Goal: Leave review/rating: Leave review/rating

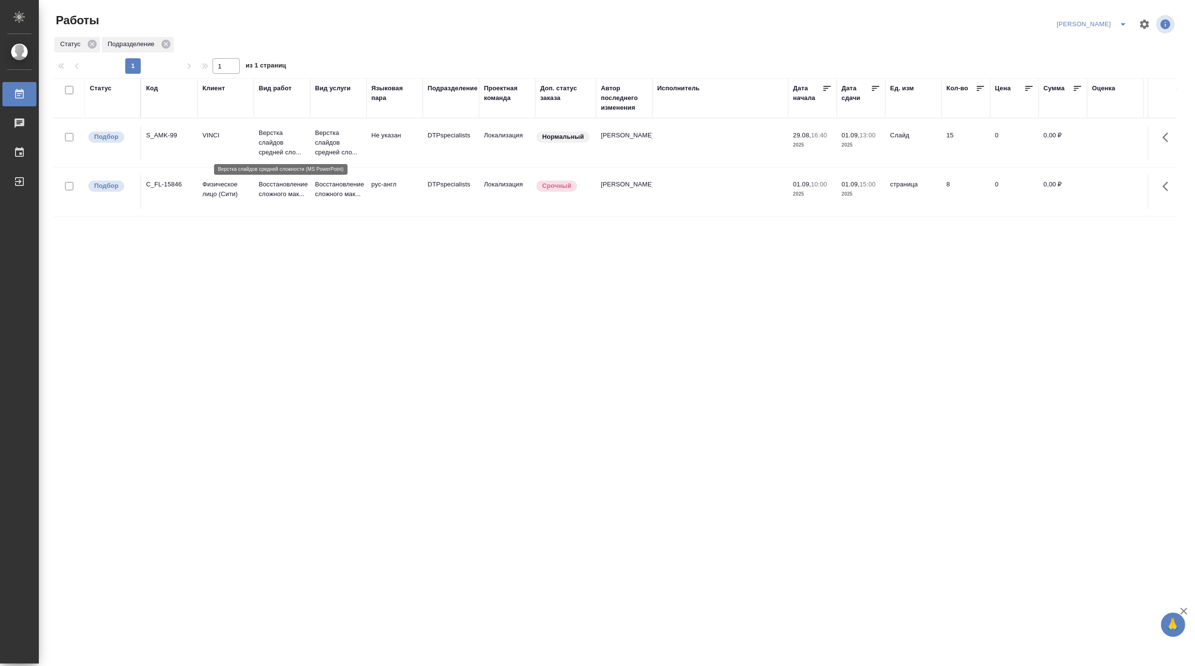
click at [284, 140] on p "Верстка слайдов средней сло..." at bounding box center [282, 142] width 47 height 29
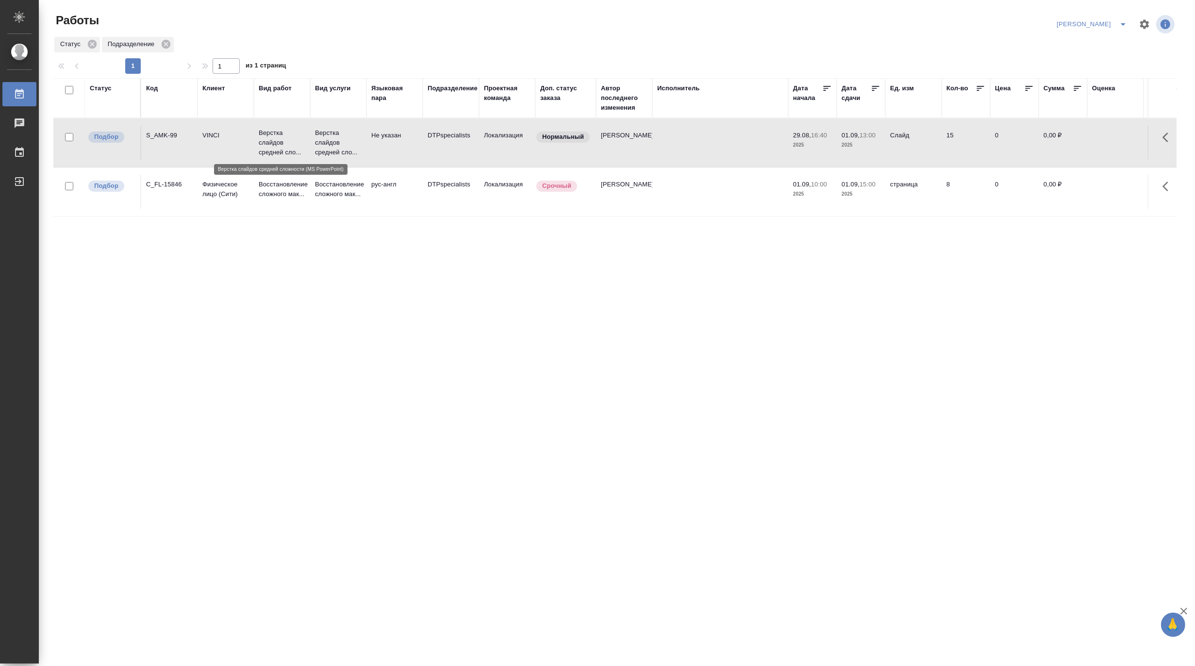
click at [284, 140] on p "Верстка слайдов средней сло..." at bounding box center [282, 142] width 47 height 29
click at [1119, 23] on icon "split button" at bounding box center [1123, 24] width 12 height 12
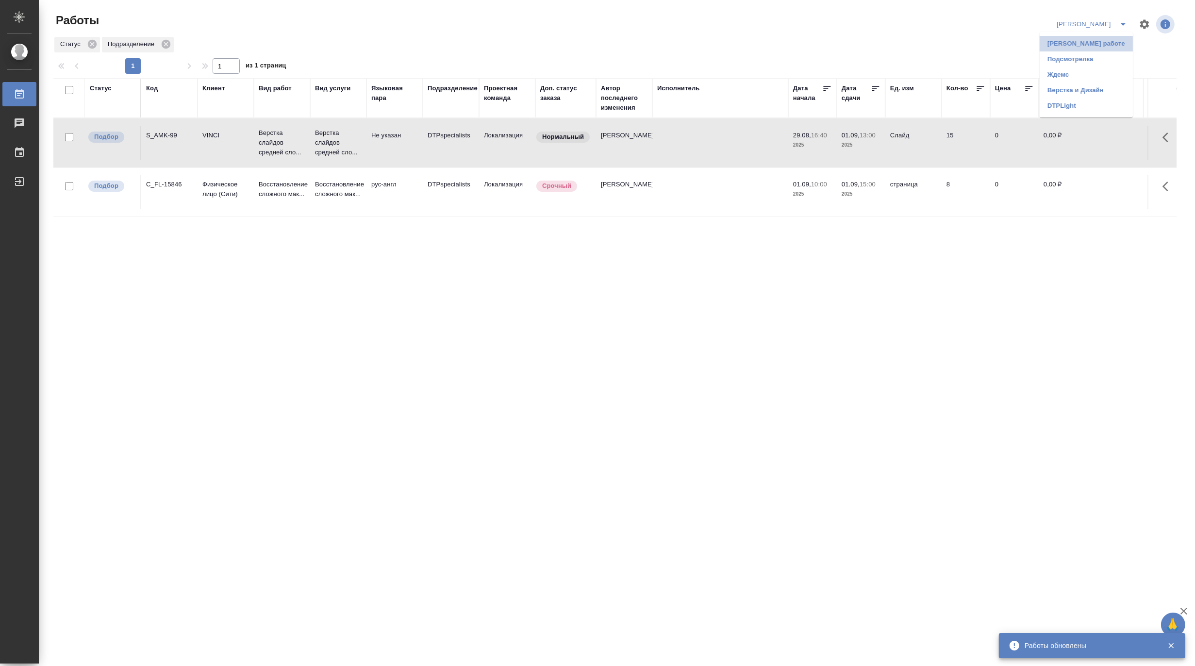
click at [1097, 42] on li "Матвеева_В работе" at bounding box center [1086, 44] width 93 height 16
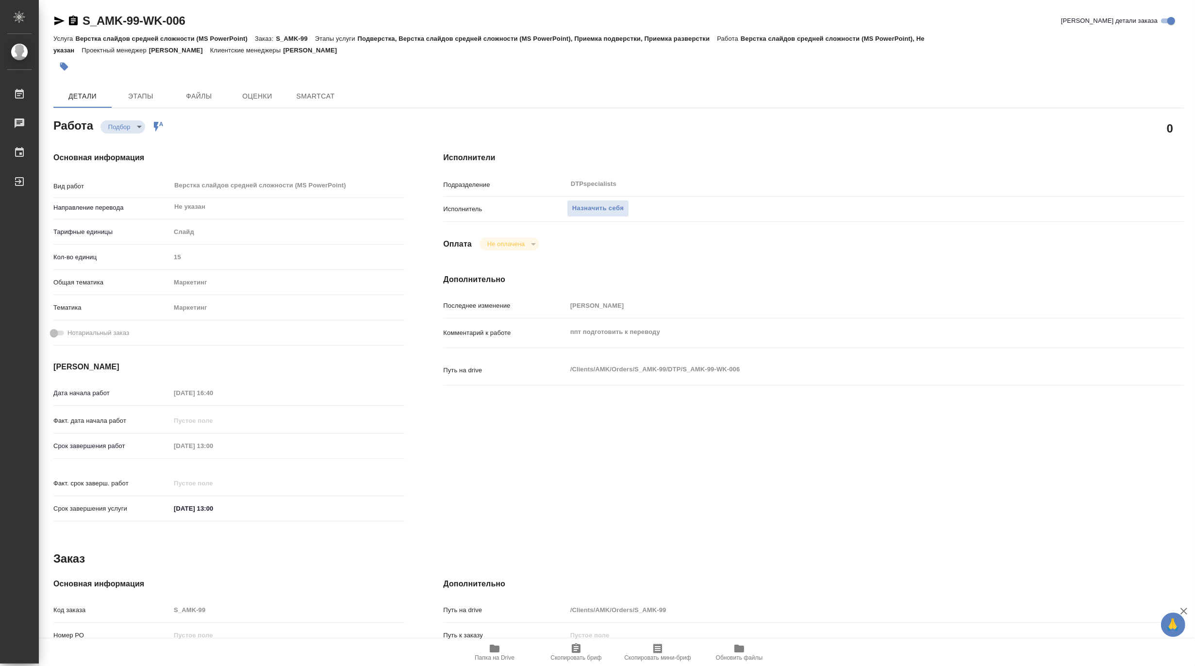
type textarea "x"
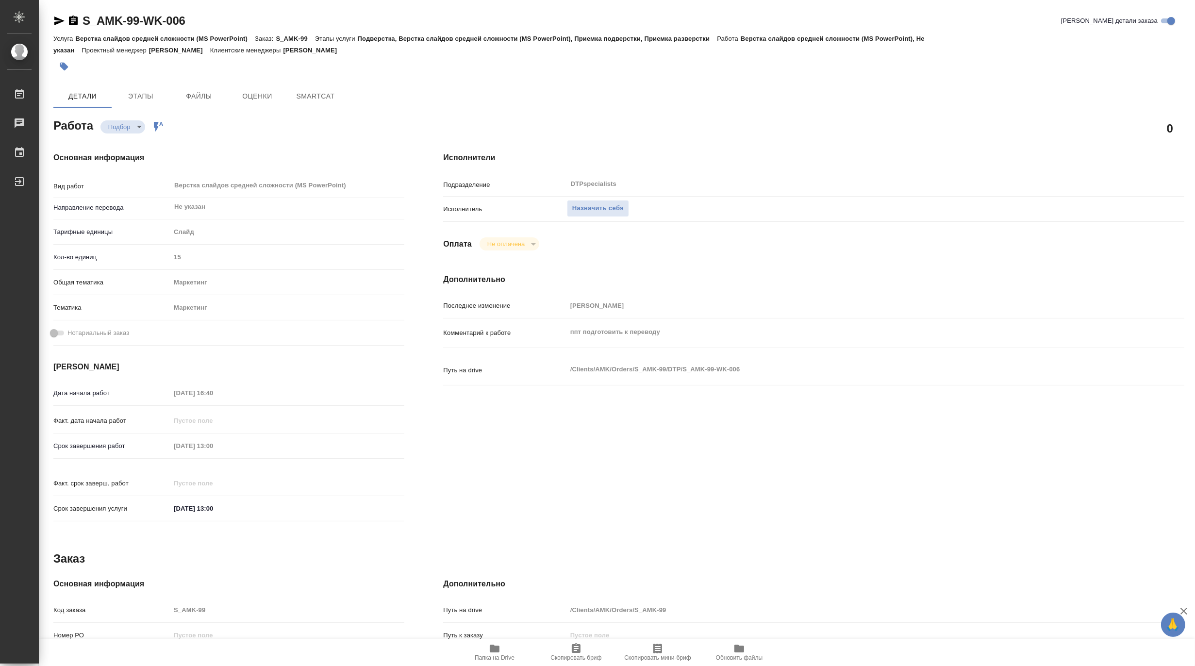
type textarea "x"
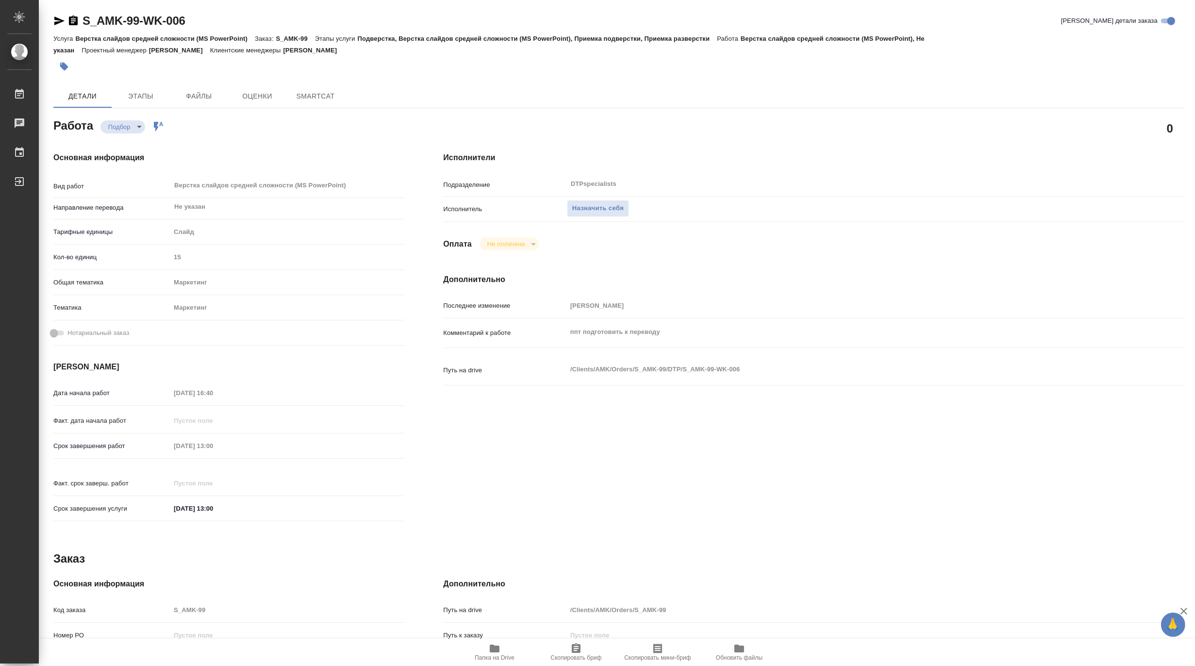
type textarea "x"
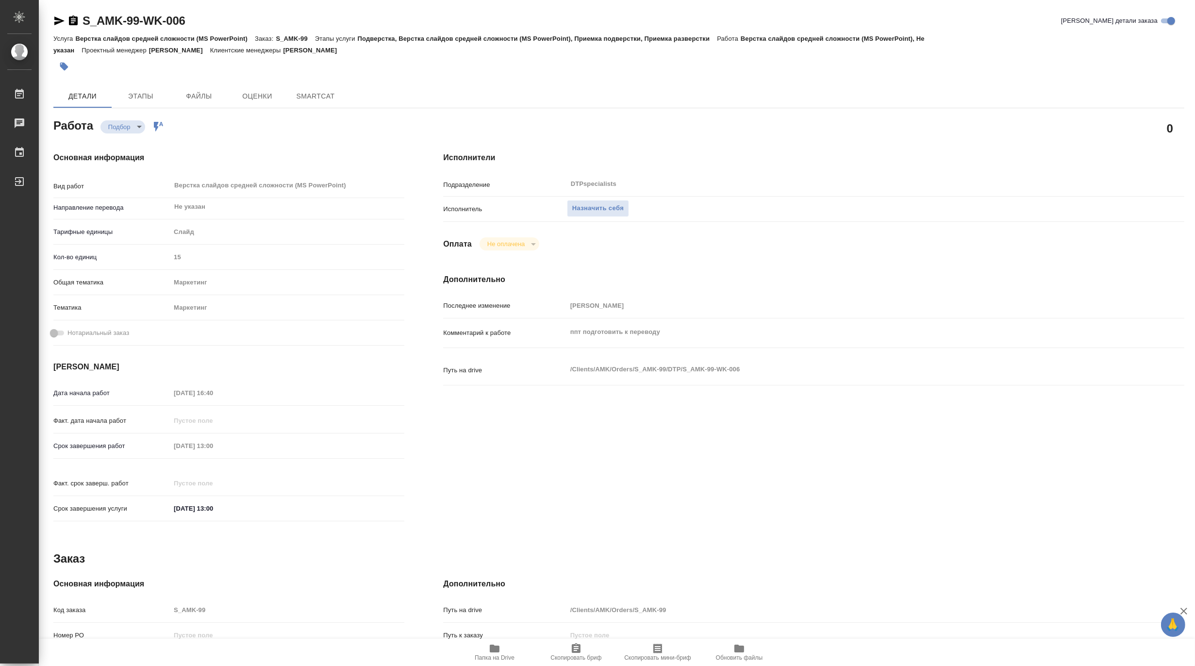
type textarea "x"
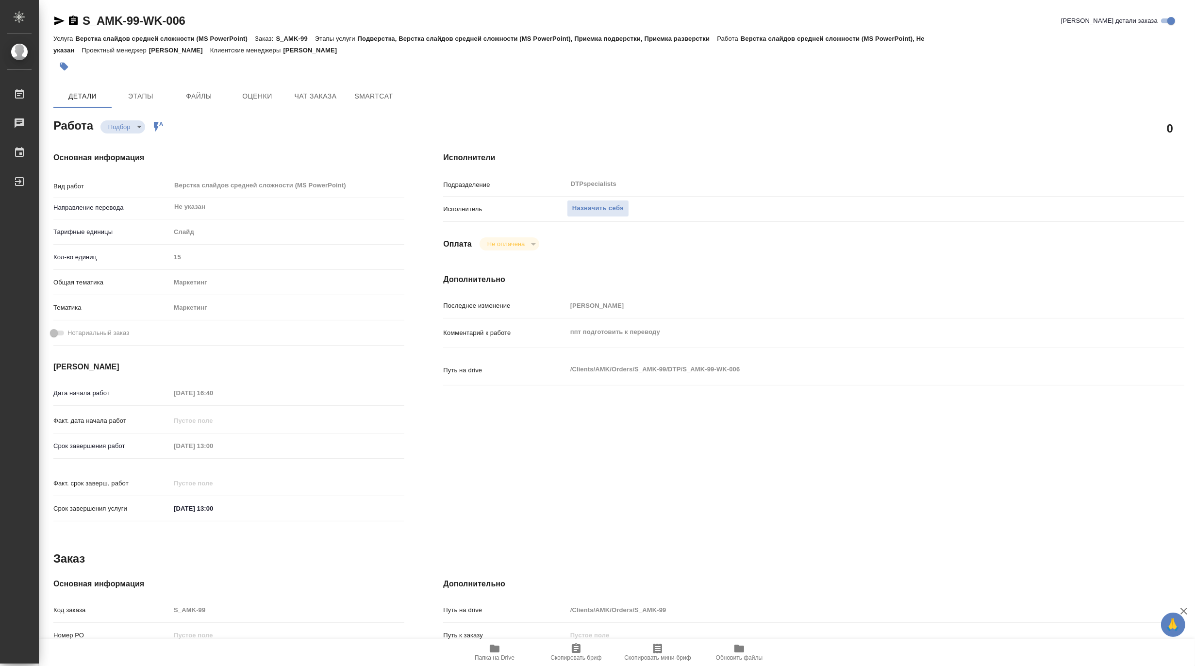
type textarea "x"
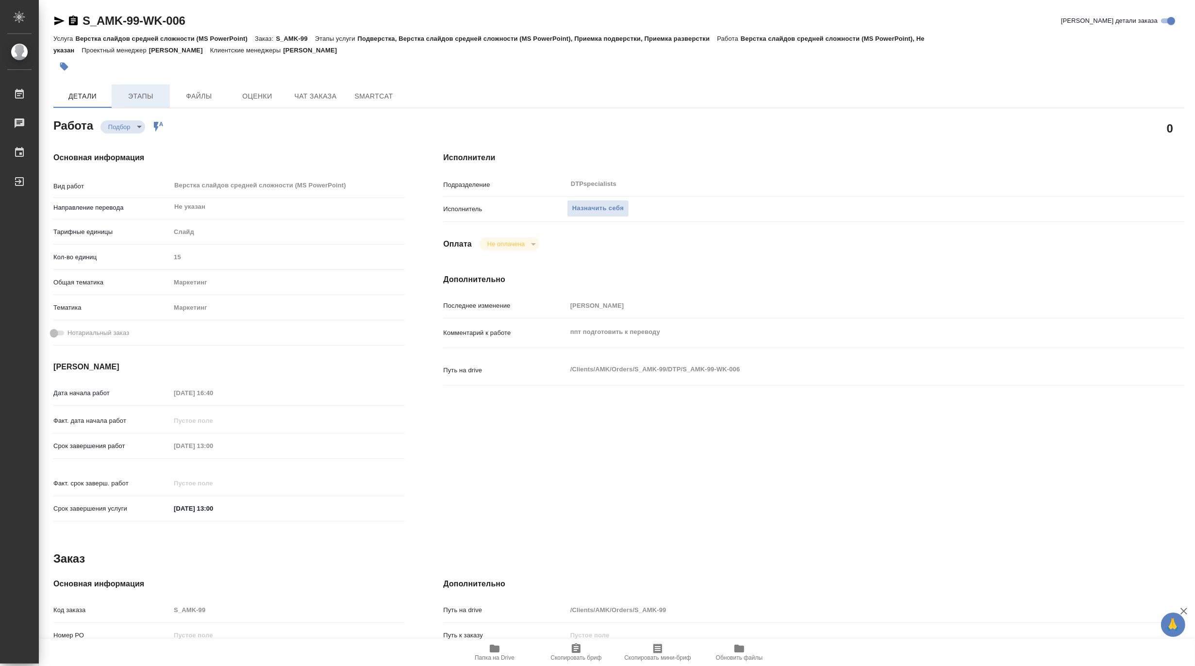
type textarea "x"
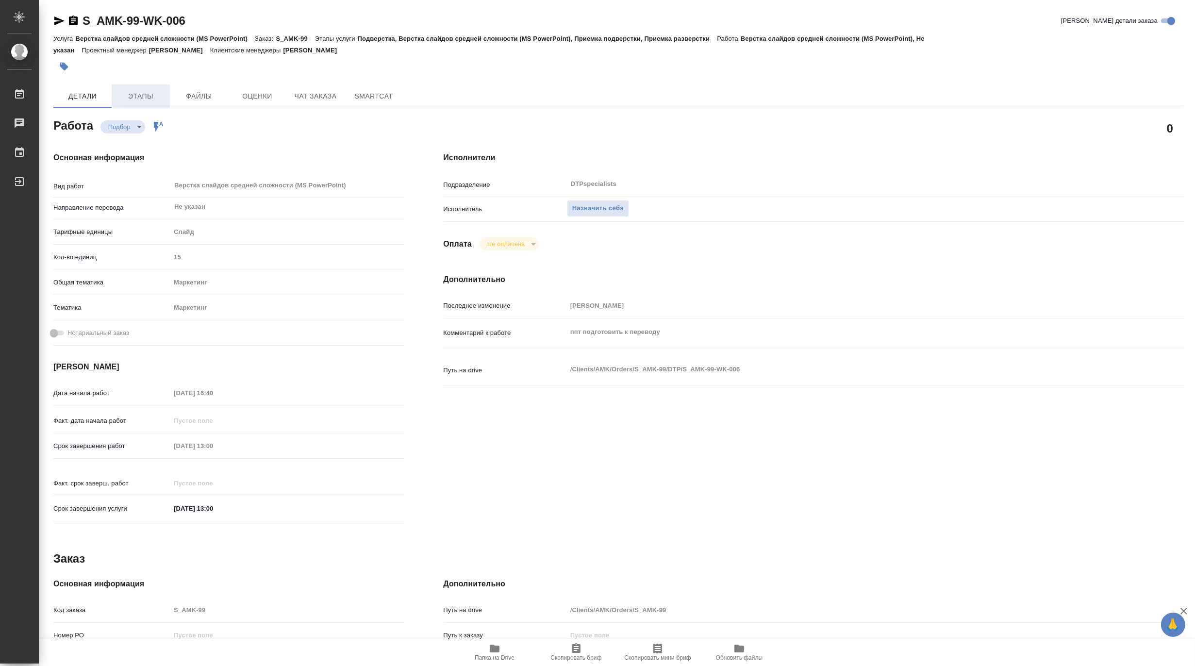
click at [142, 98] on span "Этапы" at bounding box center [140, 96] width 47 height 12
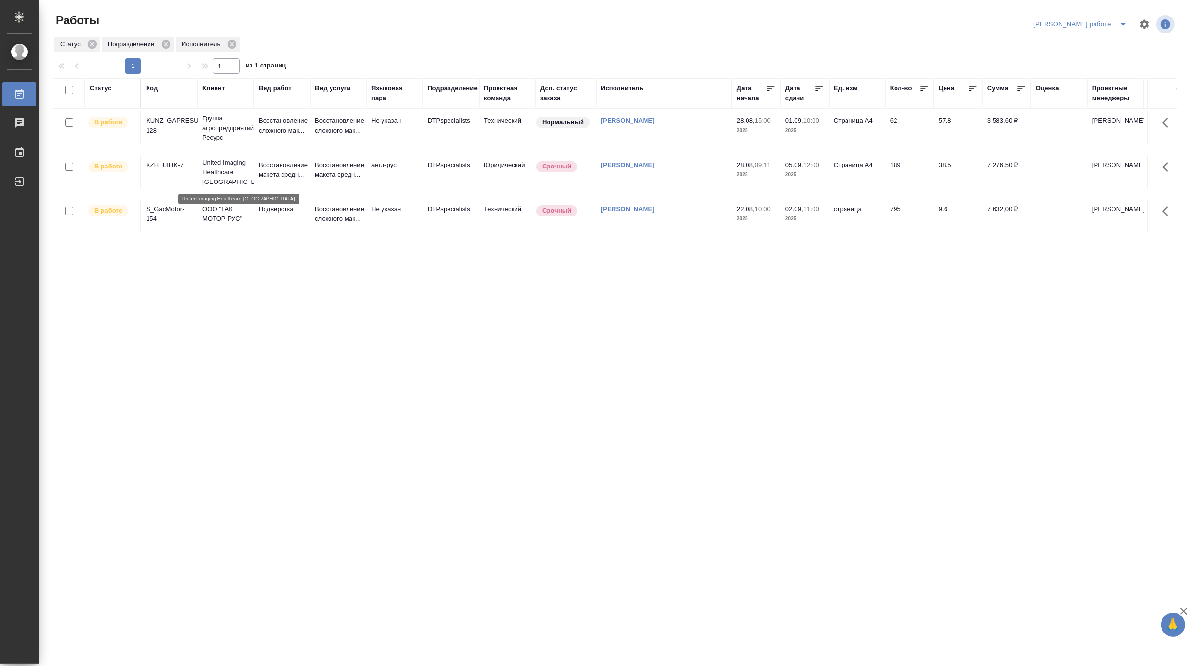
click at [219, 168] on p "United Imaging Healthcare Kazakhstan" at bounding box center [225, 172] width 47 height 29
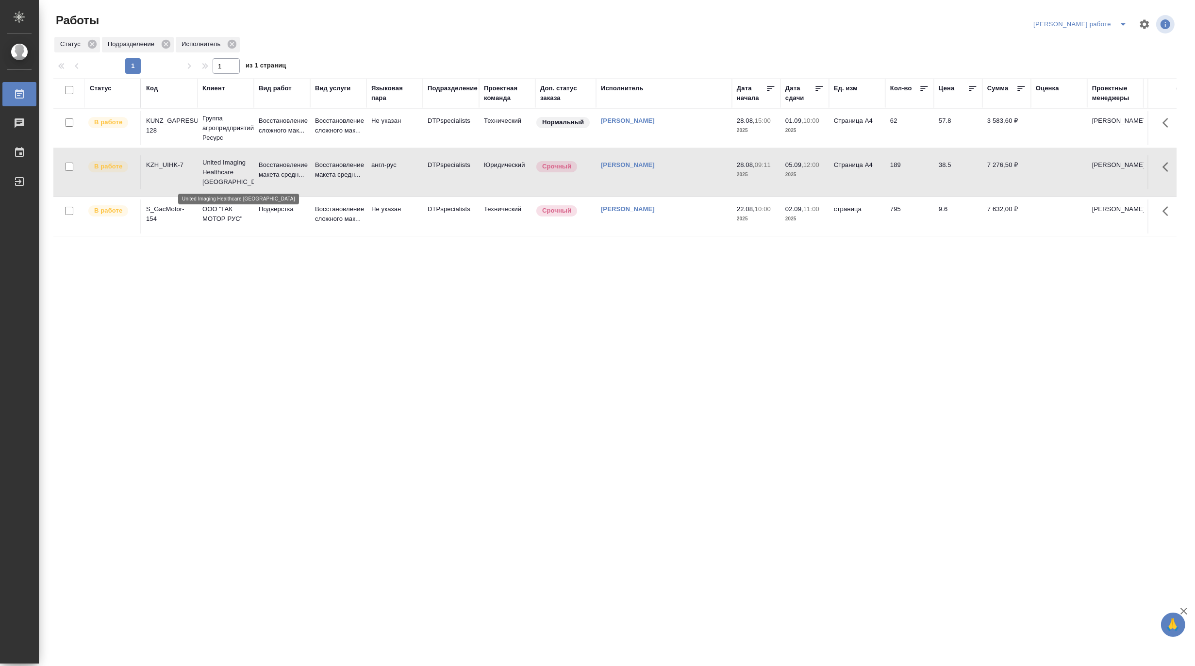
click at [219, 168] on p "United Imaging Healthcare Kazakhstan" at bounding box center [225, 172] width 47 height 29
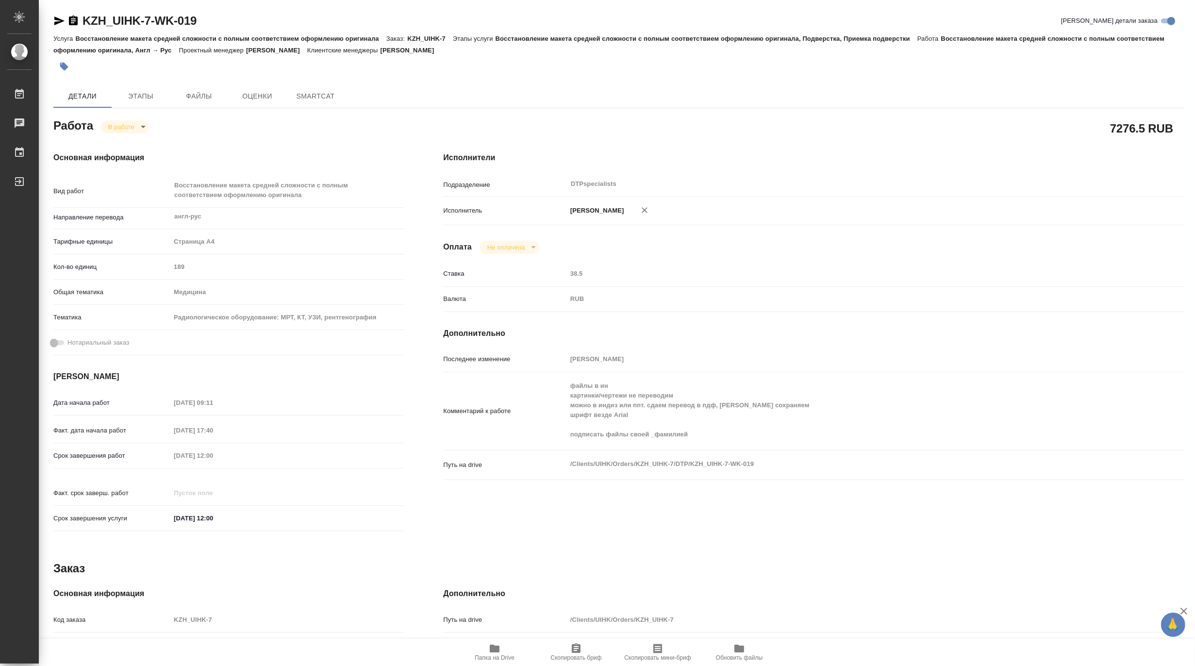
type textarea "x"
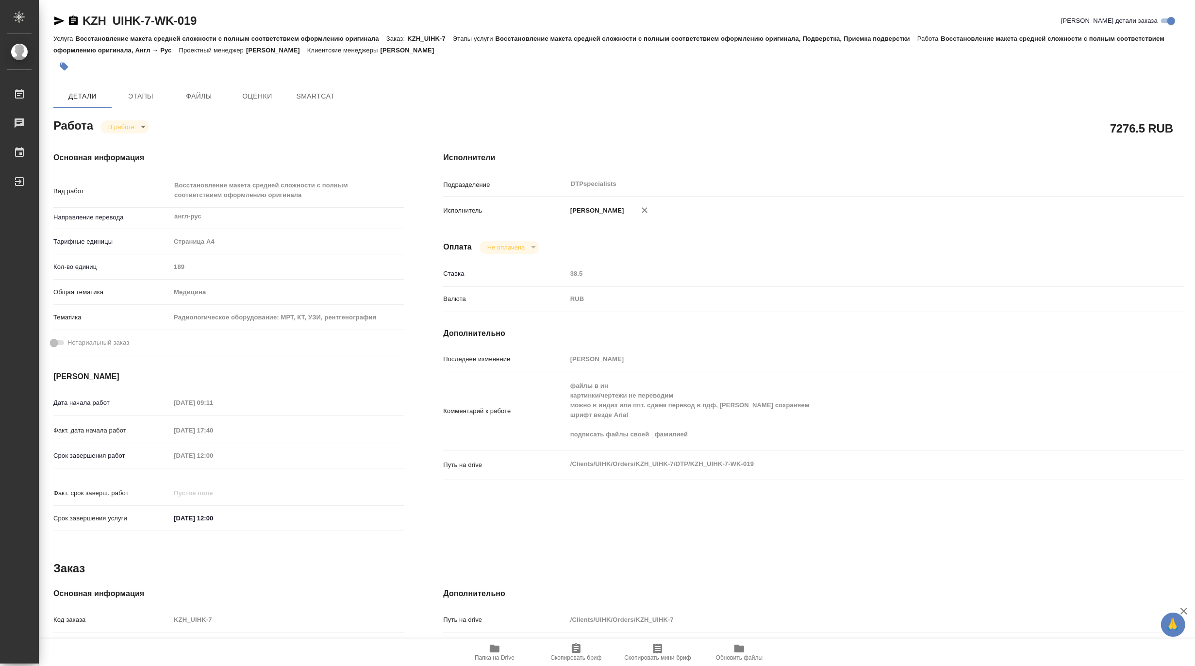
type textarea "x"
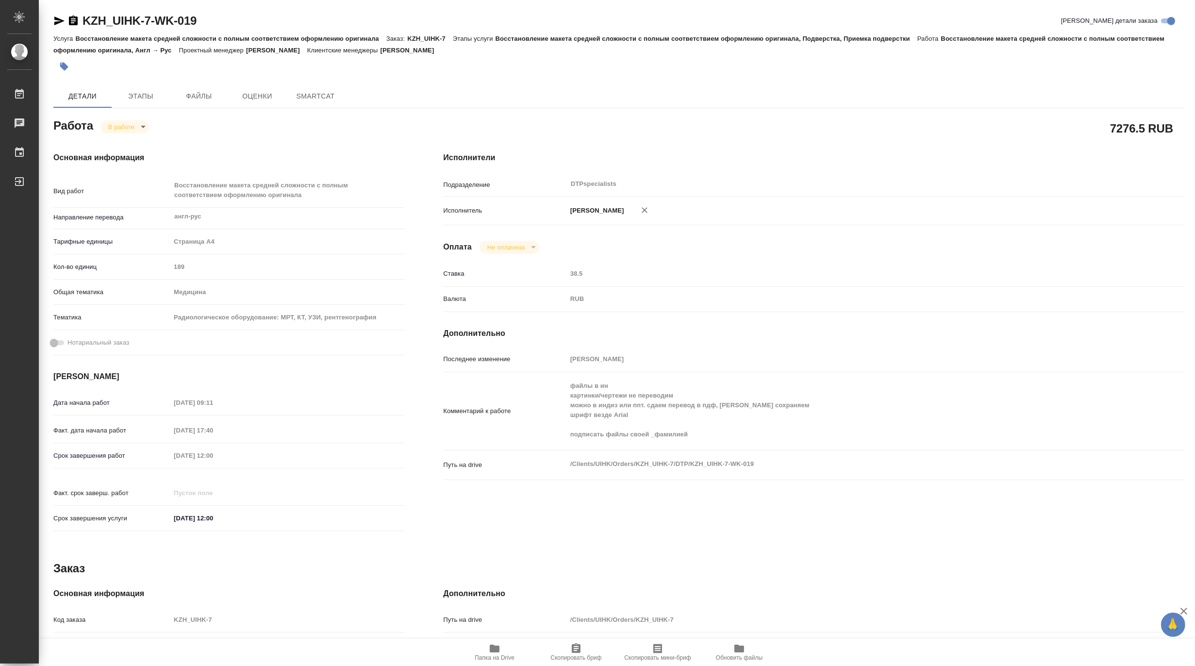
type textarea "x"
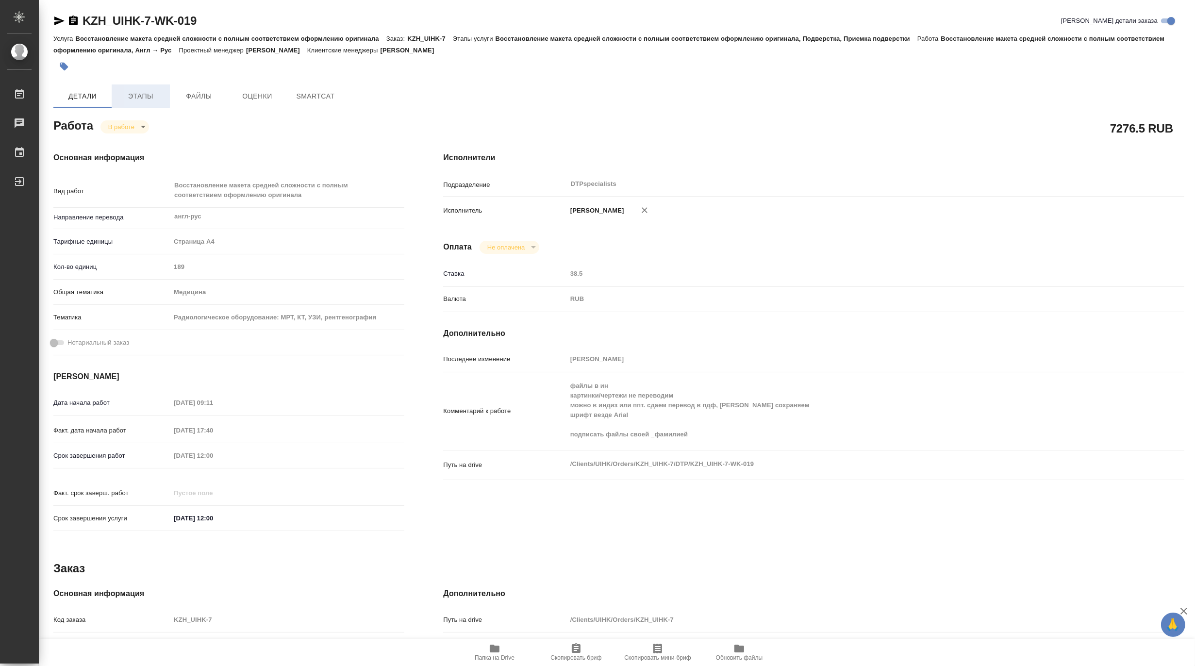
type textarea "x"
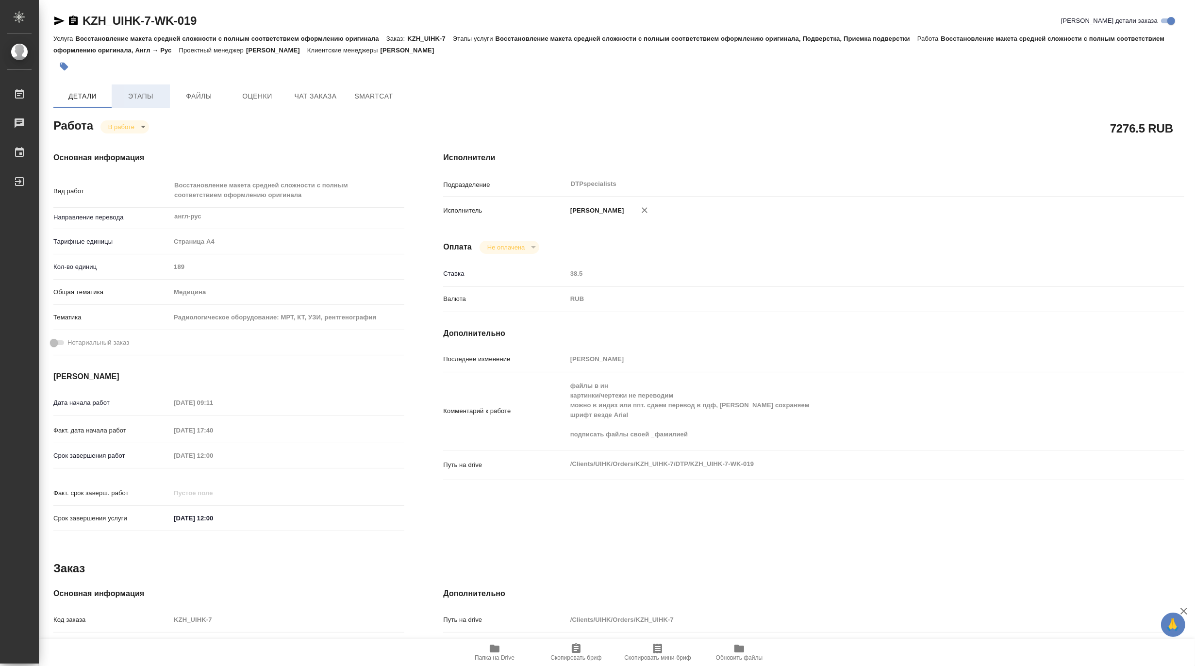
click at [144, 96] on span "Этапы" at bounding box center [140, 96] width 47 height 12
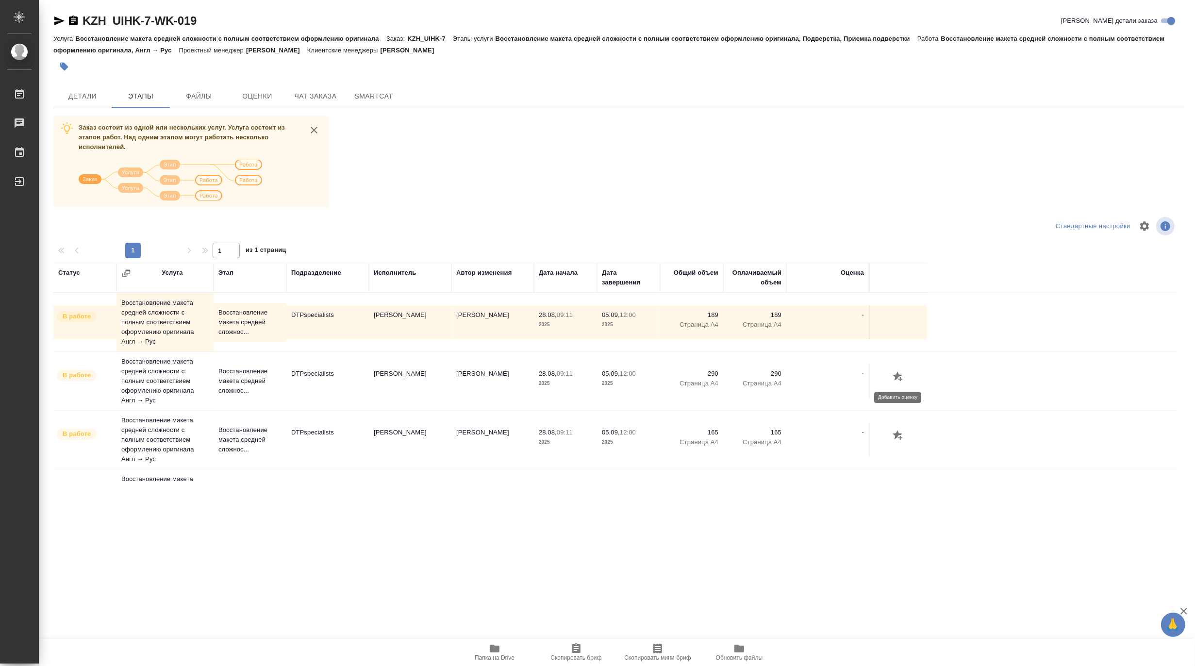
click at [899, 372] on icon "button" at bounding box center [899, 377] width 12 height 12
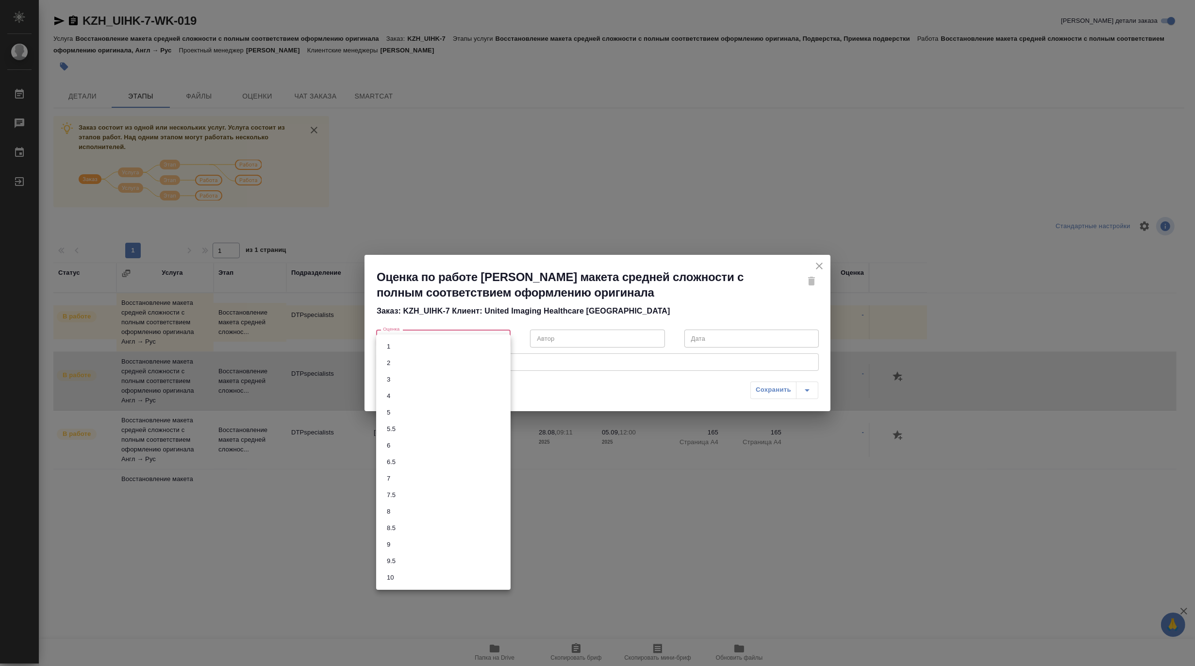
click at [442, 342] on body "🙏 .cls-1 fill:#fff; AWATERA [PERSON_NAME] Работы 0 Чаты График Выйти KZH_UIHK-7…" at bounding box center [597, 333] width 1195 height 666
click at [404, 573] on li "10" at bounding box center [443, 577] width 134 height 17
type input "10"
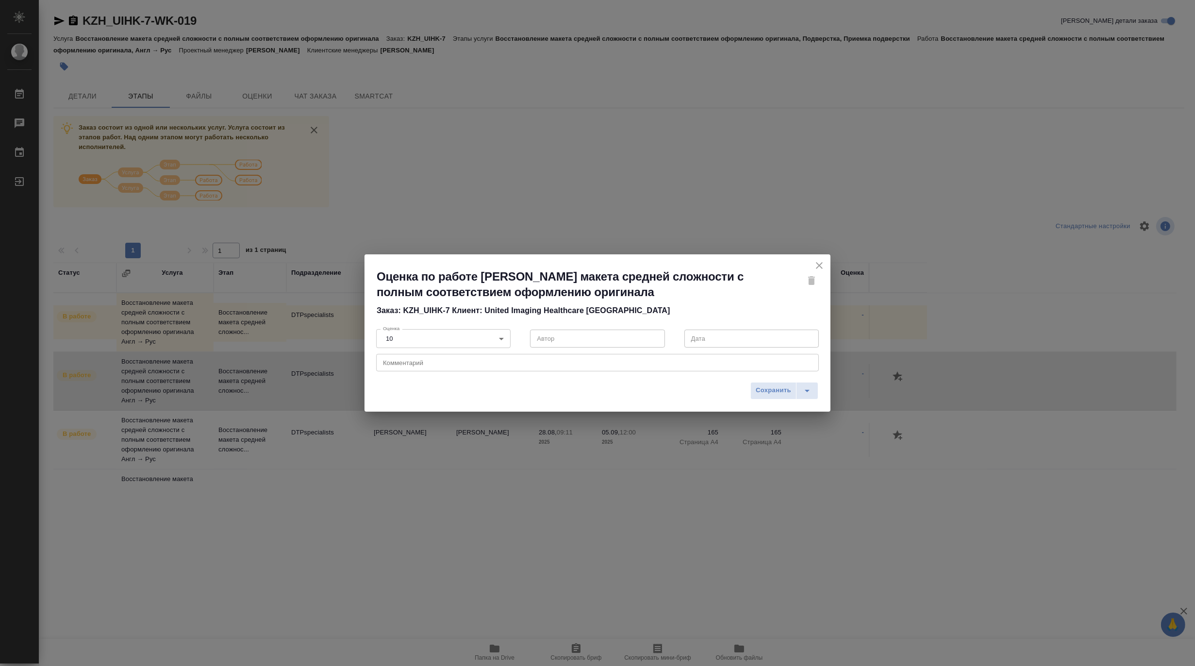
click at [452, 366] on textarea at bounding box center [597, 362] width 429 height 7
click at [442, 366] on textarea at bounding box center [597, 362] width 429 height 7
click at [821, 260] on icon "close" at bounding box center [820, 266] width 12 height 12
